Goal: Find contact information: Find contact information

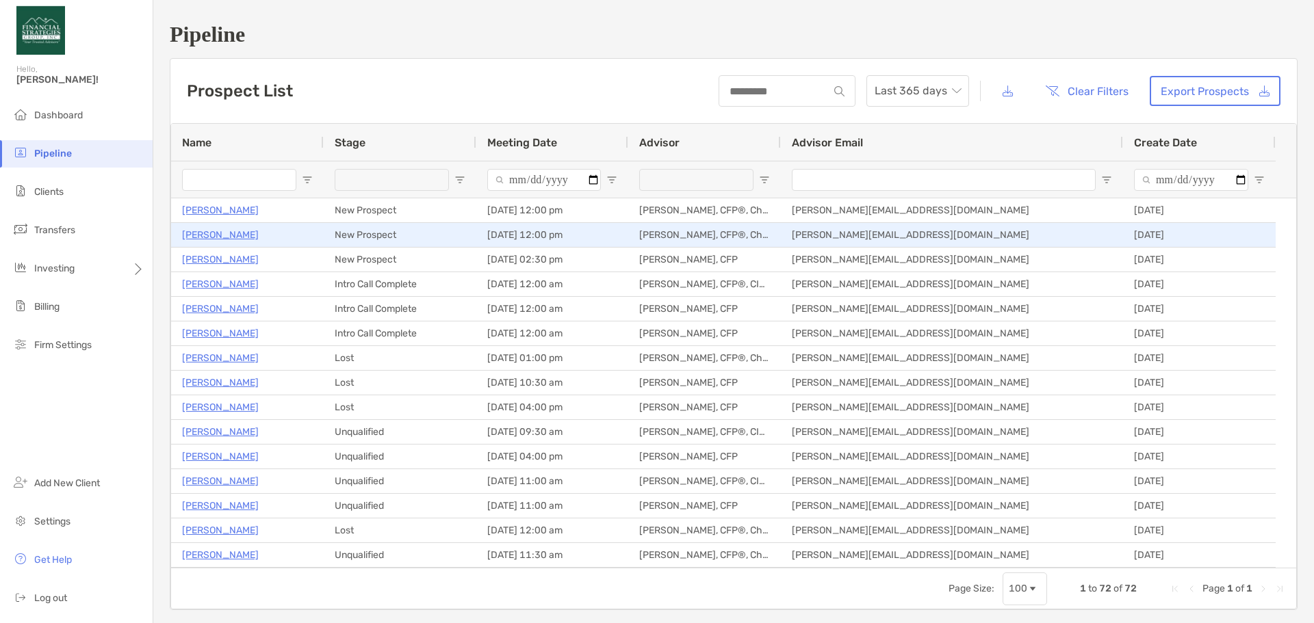
click at [250, 235] on p "[PERSON_NAME]" at bounding box center [220, 234] width 77 height 17
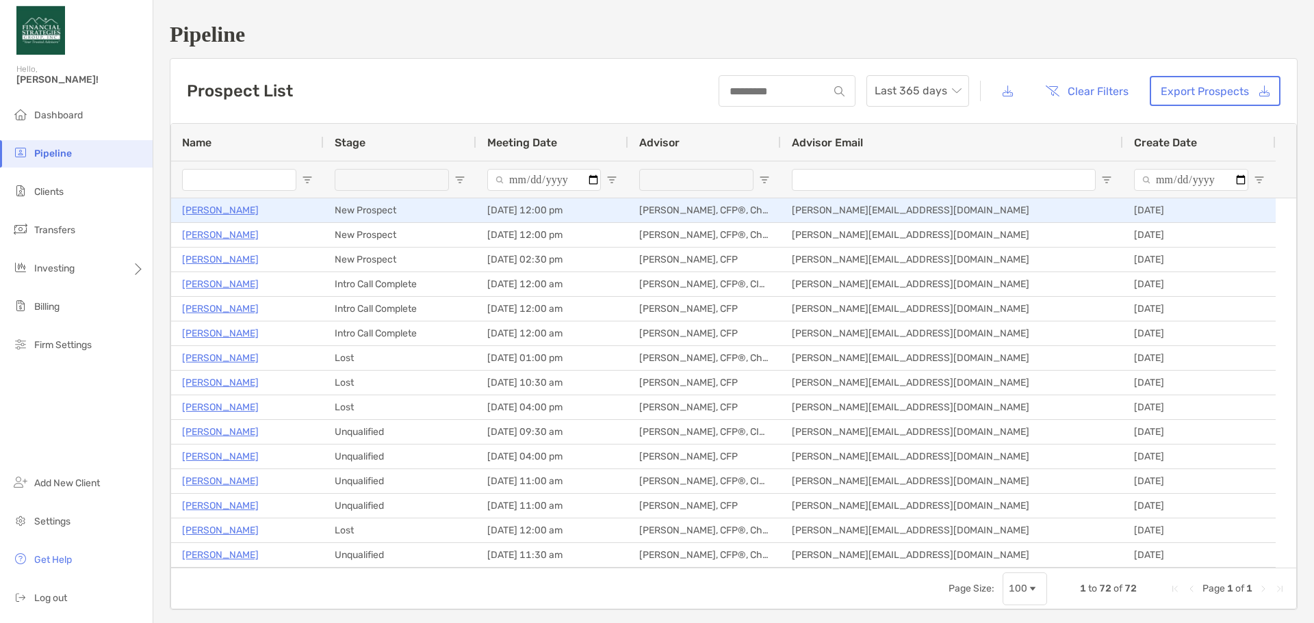
click at [238, 208] on p "[PERSON_NAME]" at bounding box center [220, 210] width 77 height 17
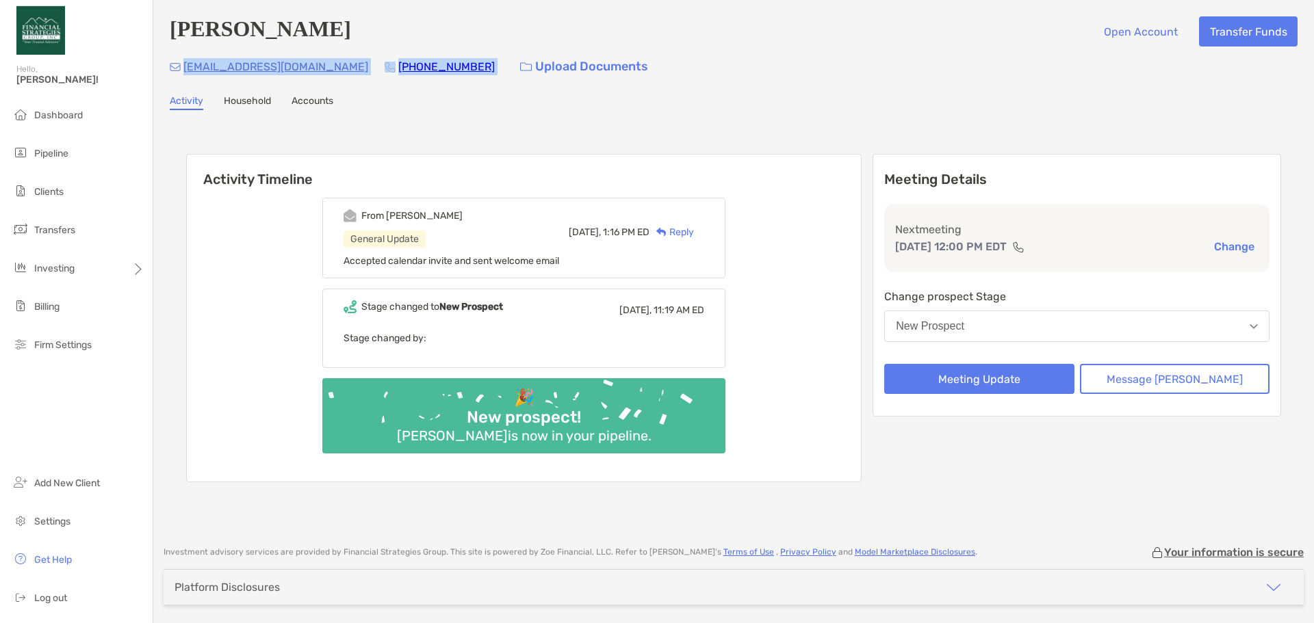
drag, startPoint x: 449, startPoint y: 63, endPoint x: 183, endPoint y: 62, distance: 266.2
click at [183, 62] on div "melissafunkkeller@gmail.com (301) 992-9051 Upload Documents" at bounding box center [734, 66] width 1128 height 29
copy div "melissafunkkeller@gmail.com (301) 992-9051"
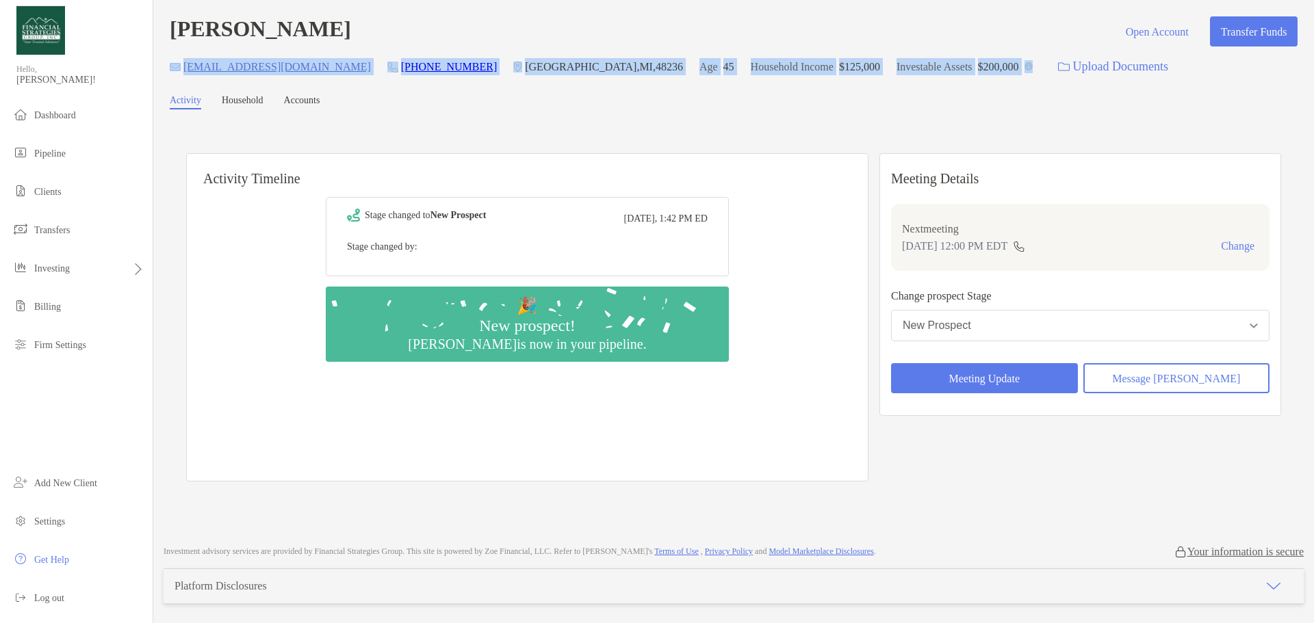
drag, startPoint x: 1072, startPoint y: 63, endPoint x: 187, endPoint y: 64, distance: 884.8
click at [172, 65] on div "[EMAIL_ADDRESS][DOMAIN_NAME] [PHONE_NUMBER] [GEOGRAPHIC_DATA] Age [DEMOGRAPHIC_…" at bounding box center [734, 66] width 1128 height 29
copy div "[EMAIL_ADDRESS][DOMAIN_NAME] [PHONE_NUMBER] [GEOGRAPHIC_DATA] Age [DEMOGRAPHIC_…"
